Goal: Find contact information: Find contact information

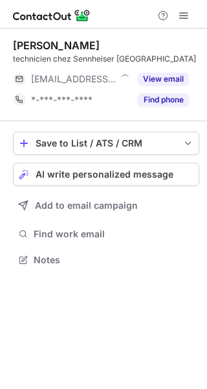
scroll to position [251, 207]
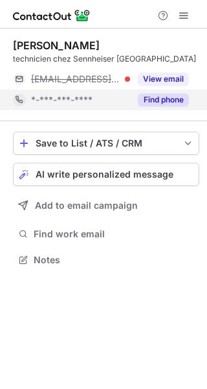
click at [167, 99] on button "Find phone" at bounding box center [163, 99] width 51 height 13
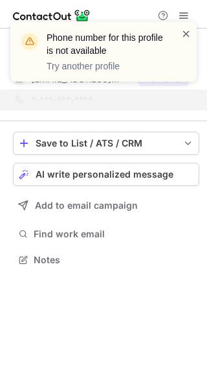
click at [185, 33] on span at bounding box center [186, 33] width 10 height 13
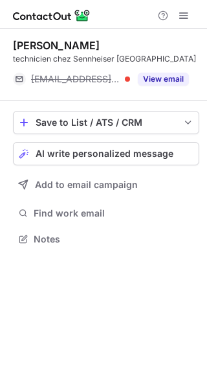
scroll to position [230, 207]
